Goal: Transaction & Acquisition: Subscribe to service/newsletter

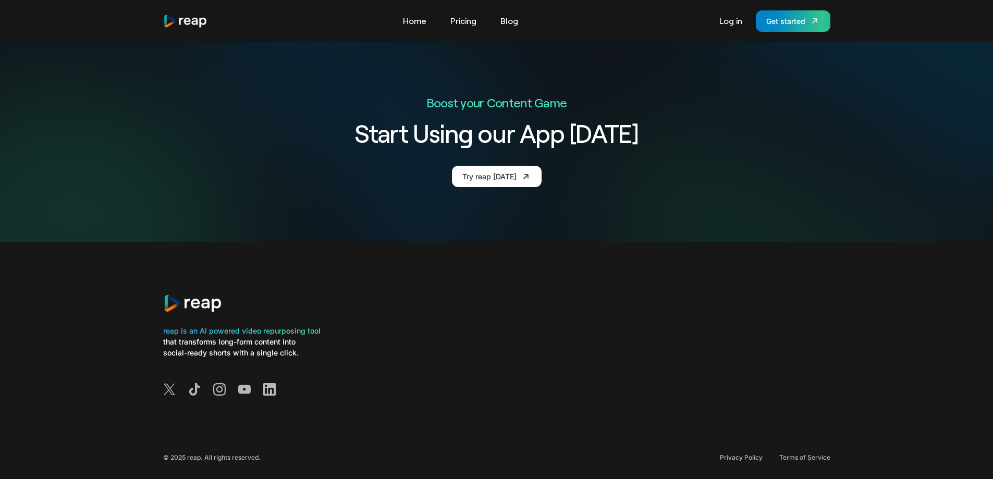
scroll to position [3980, 0]
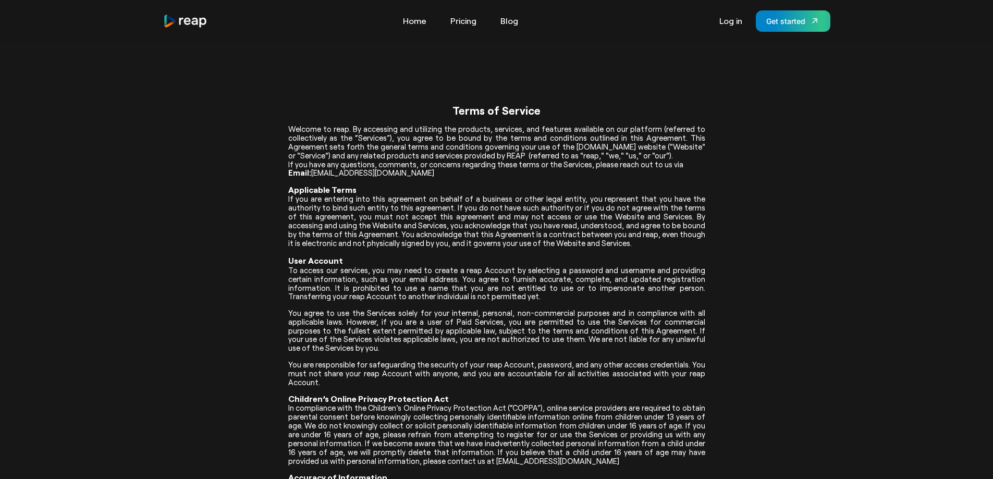
drag, startPoint x: 185, startPoint y: 12, endPoint x: 188, endPoint y: 23, distance: 11.9
click at [188, 23] on div "Tools Link Five Link Six Link Seven Business Link Five Link Six Link Seven Home…" at bounding box center [496, 20] width 667 height 21
click at [463, 19] on link "Pricing" at bounding box center [463, 21] width 36 height 17
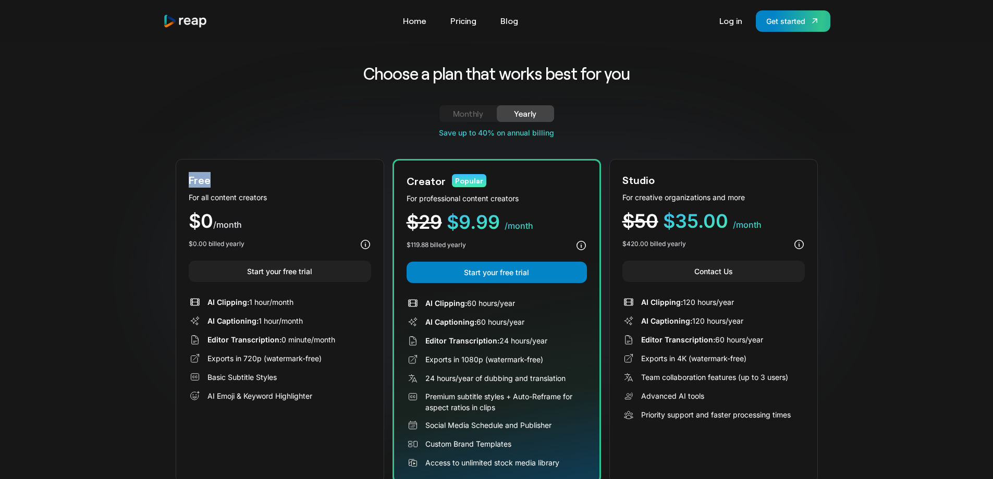
drag, startPoint x: 210, startPoint y: 178, endPoint x: 189, endPoint y: 178, distance: 20.9
click at [189, 178] on div "Free" at bounding box center [280, 180] width 182 height 16
copy div "Free"
drag, startPoint x: 447, startPoint y: 184, endPoint x: 401, endPoint y: 180, distance: 46.0
click at [401, 180] on div "Creator Popular For professional content creators $29 $9.99 /month $119.88 bill…" at bounding box center [497, 321] width 209 height 324
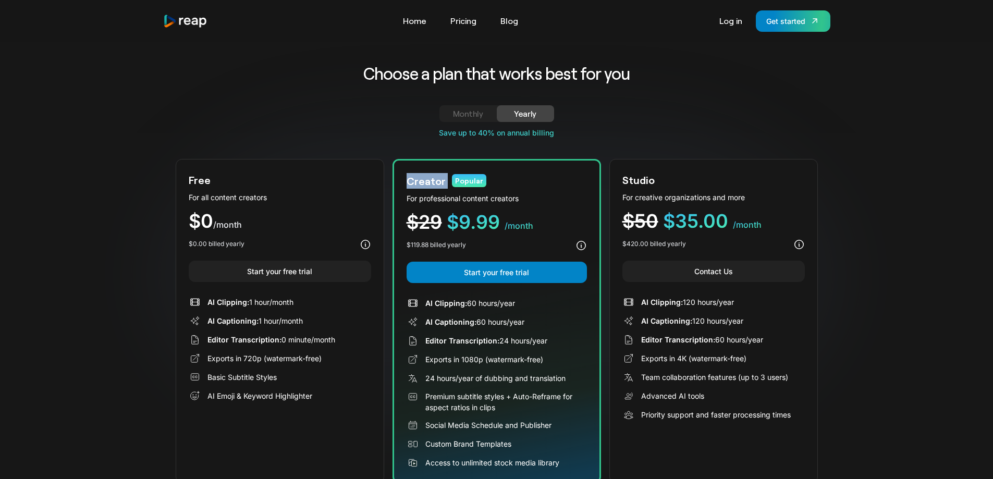
copy div "Creator"
drag, startPoint x: 661, startPoint y: 180, endPoint x: 615, endPoint y: 179, distance: 45.4
click at [615, 179] on div "Studio For creative organizations and more $50 $35.00 /month $420.00 billed yea…" at bounding box center [713, 321] width 209 height 324
copy div "Studio"
click at [465, 115] on div "Monthly" at bounding box center [468, 113] width 32 height 13
